Goal: Task Accomplishment & Management: Use online tool/utility

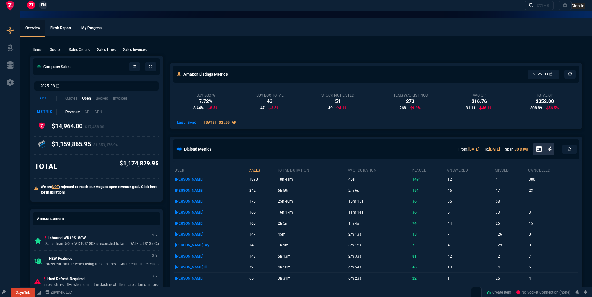
select select "18: totals"
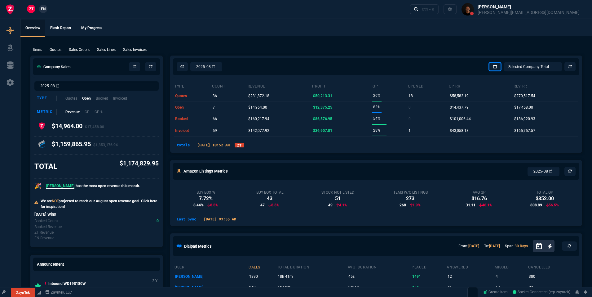
click at [244, 145] on link "ZT" at bounding box center [239, 145] width 9 height 5
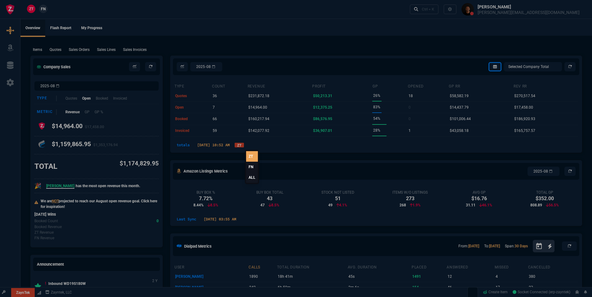
click at [248, 166] on link "FN" at bounding box center [252, 166] width 12 height 11
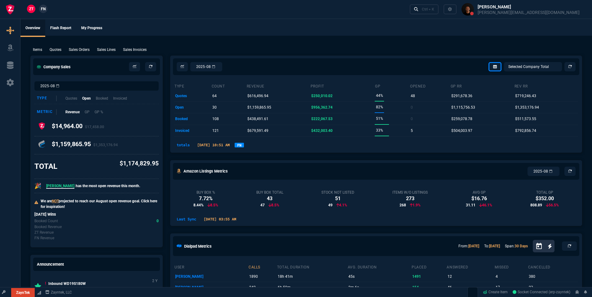
click at [258, 149] on div "totals [DATE] 10:51 AM FN" at bounding box center [375, 146] width 411 height 12
click at [244, 143] on link "FN" at bounding box center [239, 145] width 9 height 5
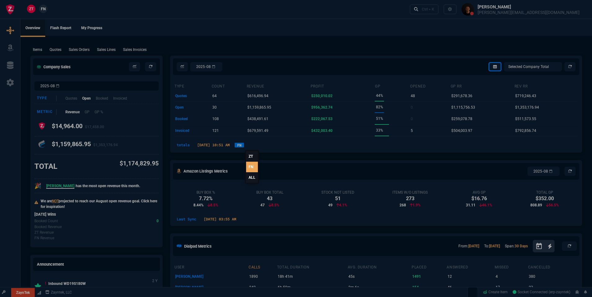
click at [253, 176] on link "ALL" at bounding box center [252, 177] width 12 height 11
